Goal: Navigation & Orientation: Find specific page/section

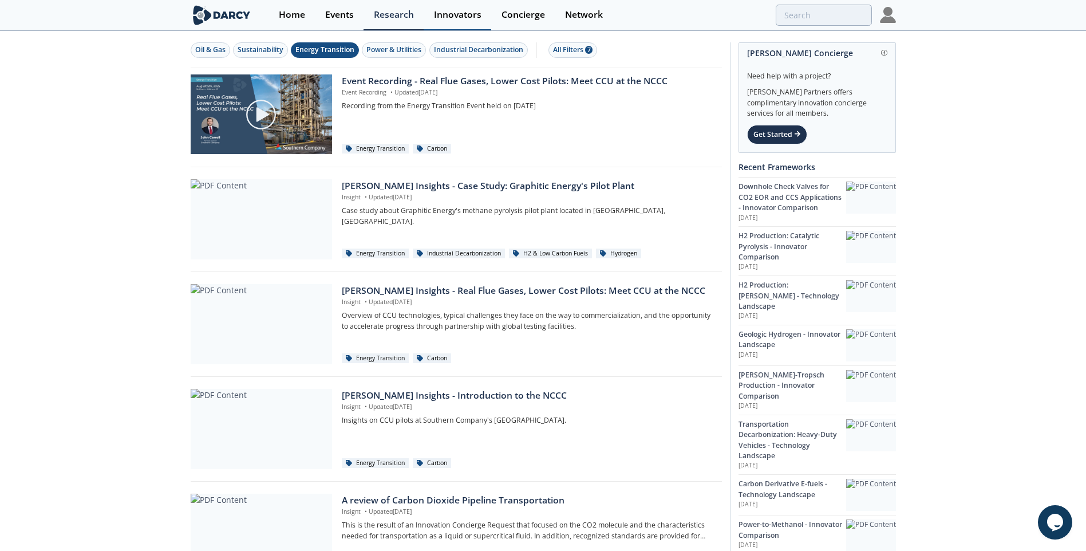
click at [458, 12] on div "Innovators" at bounding box center [458, 14] width 48 height 9
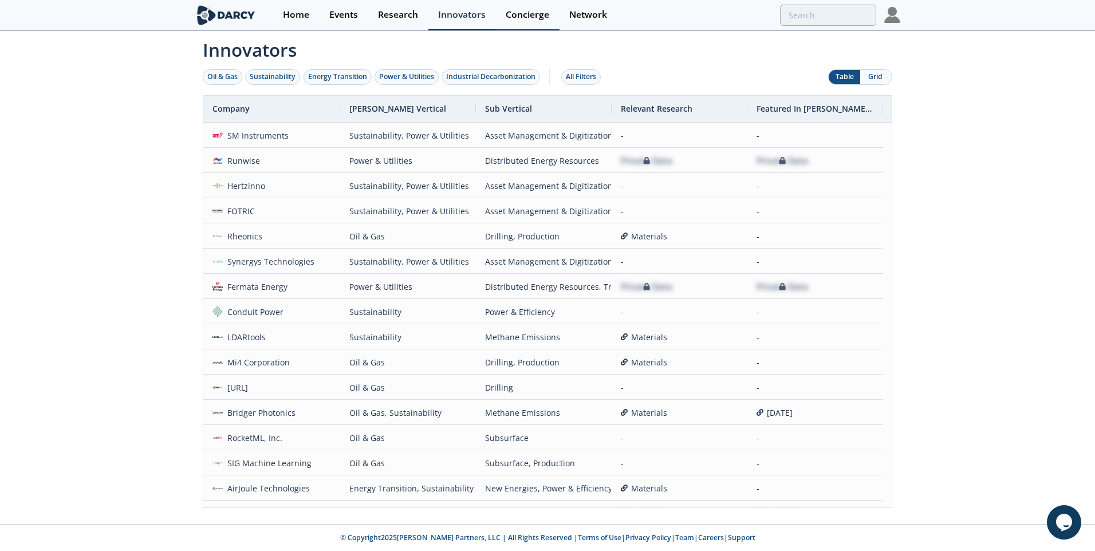
click at [532, 17] on div "Concierge" at bounding box center [528, 14] width 44 height 9
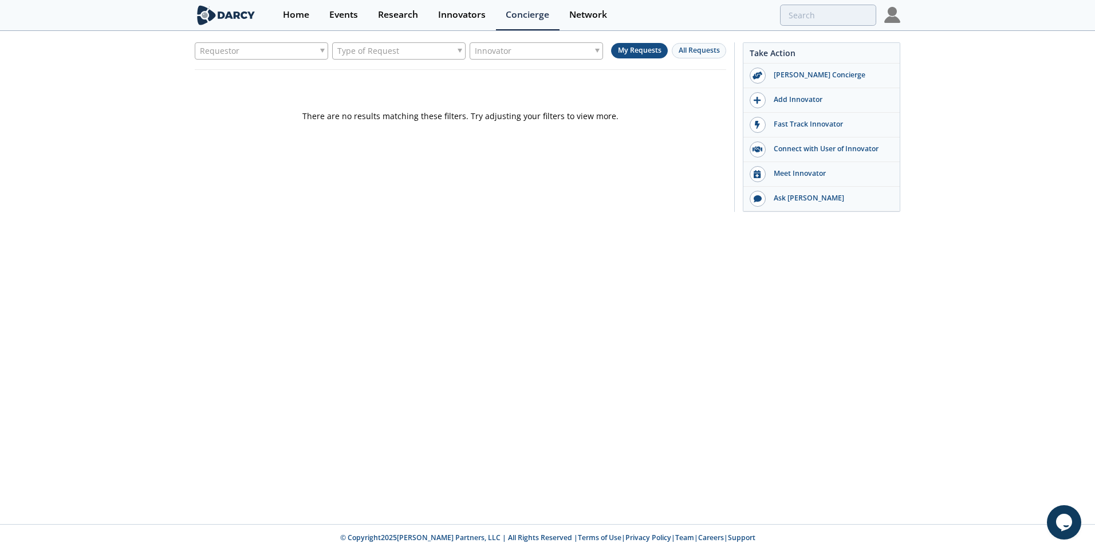
click at [559, 52] on div "Innovator" at bounding box center [536, 50] width 133 height 17
drag, startPoint x: 608, startPoint y: 92, endPoint x: 627, endPoint y: 92, distance: 18.9
click at [608, 92] on div "There are no results matching these filters. Try adjusting your filters to view…" at bounding box center [460, 96] width 531 height 52
drag, startPoint x: 191, startPoint y: 21, endPoint x: 612, endPoint y: 17, distance: 420.9
click at [612, 17] on section "Home Events Research Innovators Concierge Network" at bounding box center [547, 15] width 1095 height 31
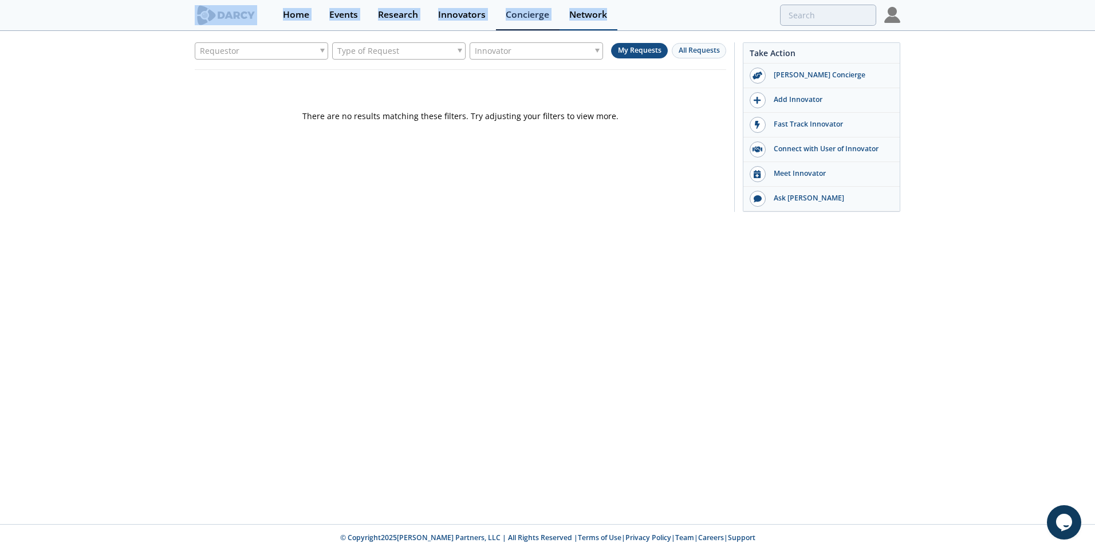
copy nav "Home Events Research Innovators Concierge Network"
